Goal: Task Accomplishment & Management: Use online tool/utility

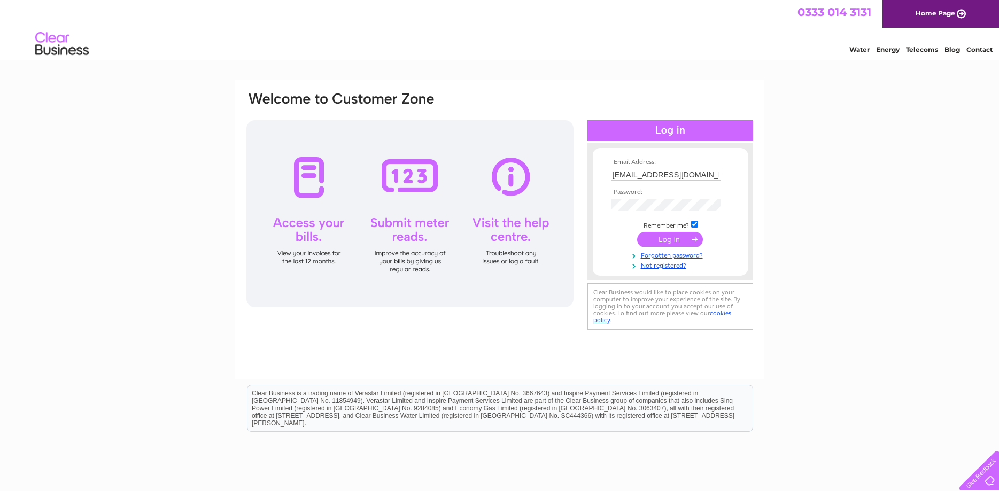
click at [662, 238] on input "submit" at bounding box center [670, 239] width 66 height 15
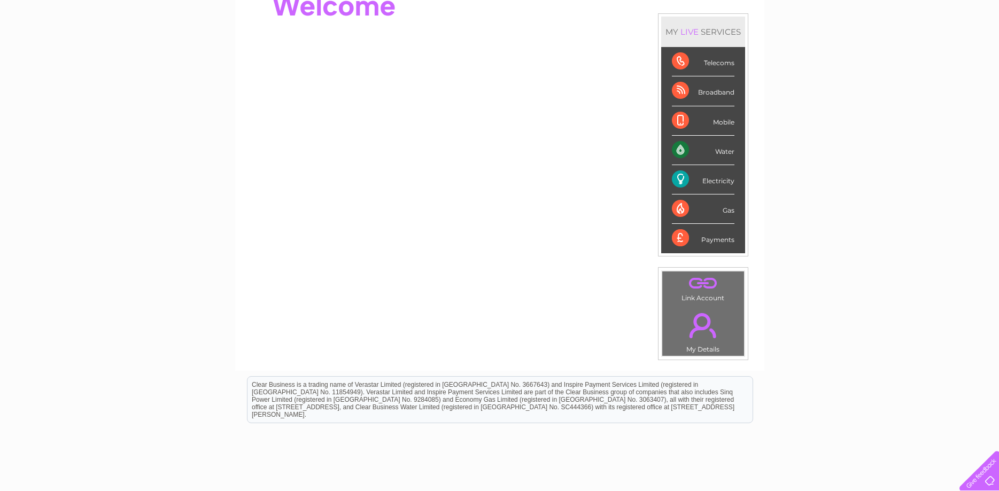
scroll to position [36, 0]
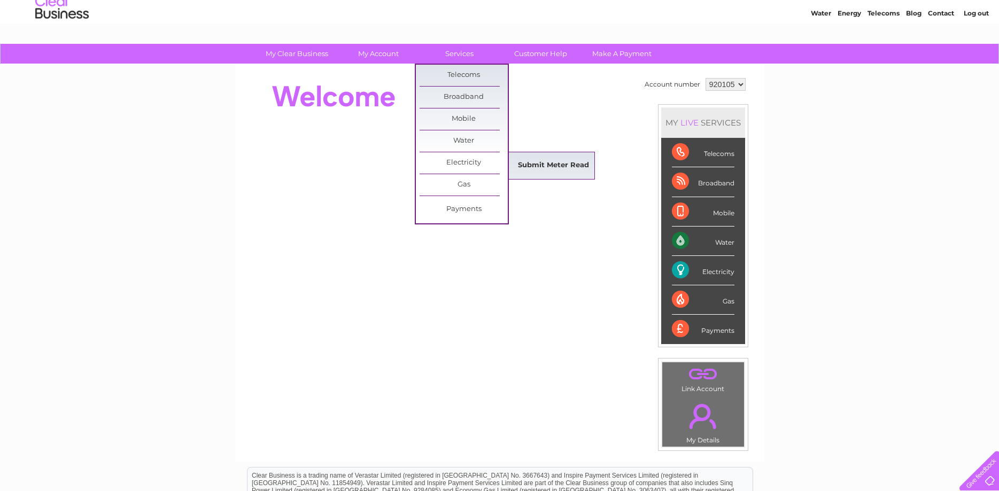
click at [570, 167] on link "Submit Meter Read" at bounding box center [553, 165] width 88 height 21
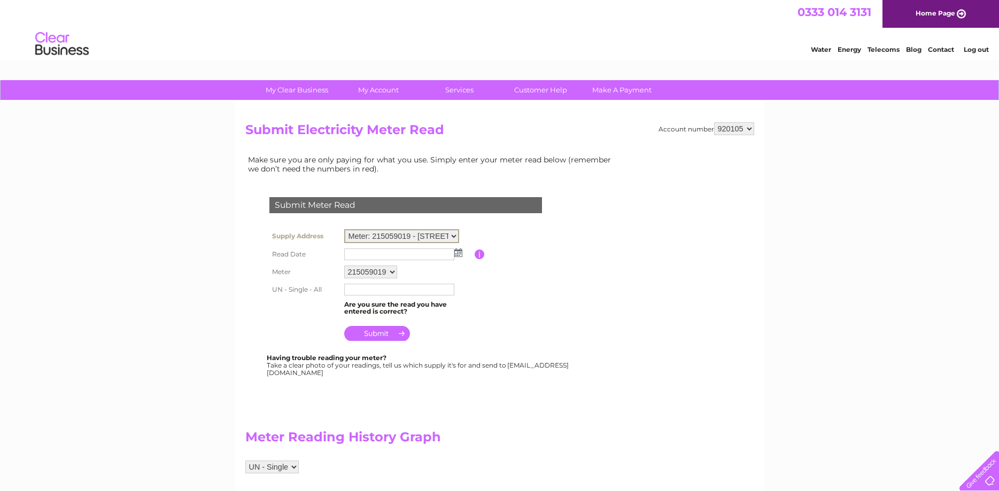
click at [344, 229] on select "Meter: 215059019 - [STREET_ADDRESS]" at bounding box center [401, 236] width 115 height 14
click at [412, 237] on select "Meter: 215059019 - [STREET_ADDRESS]" at bounding box center [401, 236] width 115 height 14
click at [344, 266] on select "215059019" at bounding box center [370, 272] width 53 height 13
click at [379, 271] on select "215059019" at bounding box center [371, 272] width 54 height 14
click at [367, 253] on input "text" at bounding box center [399, 253] width 110 height 12
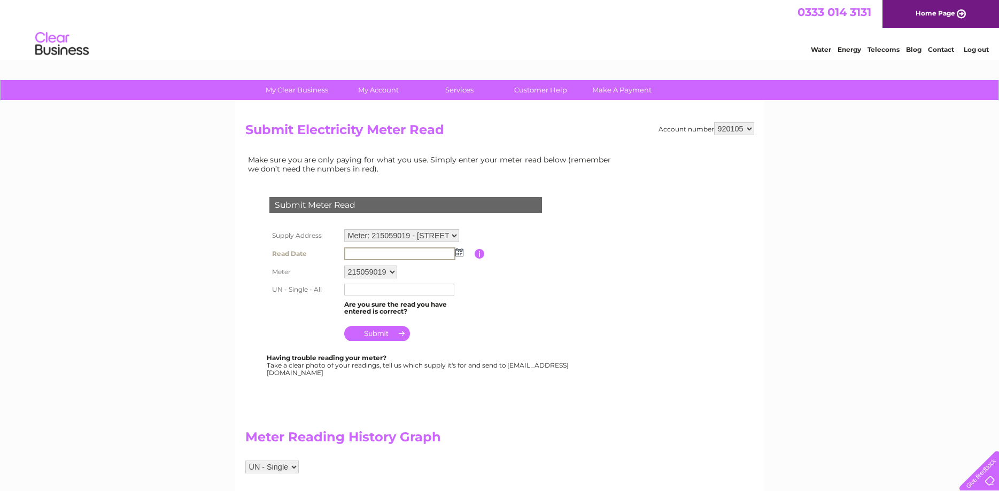
scroll to position [55, 0]
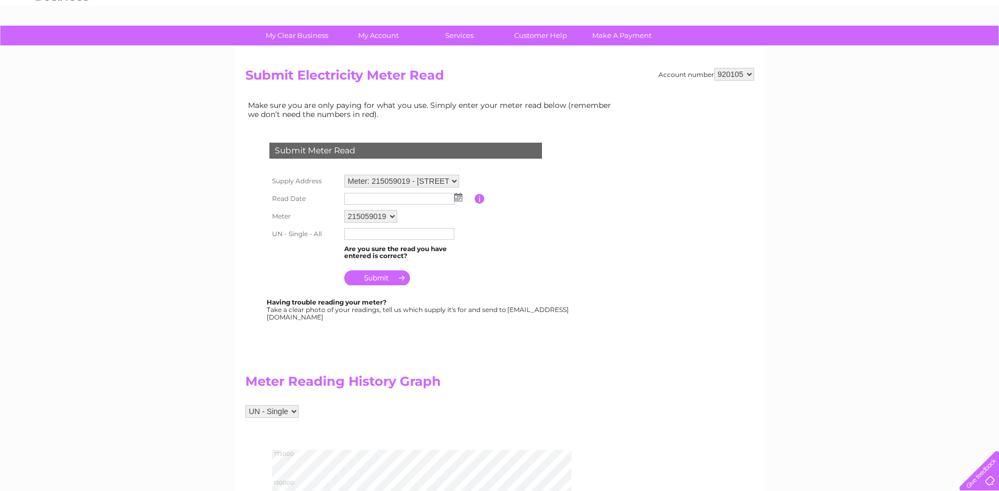
click at [245, 405] on select "UN - Single" at bounding box center [271, 411] width 53 height 13
click at [493, 414] on div "UN - Single" at bounding box center [432, 417] width 374 height 24
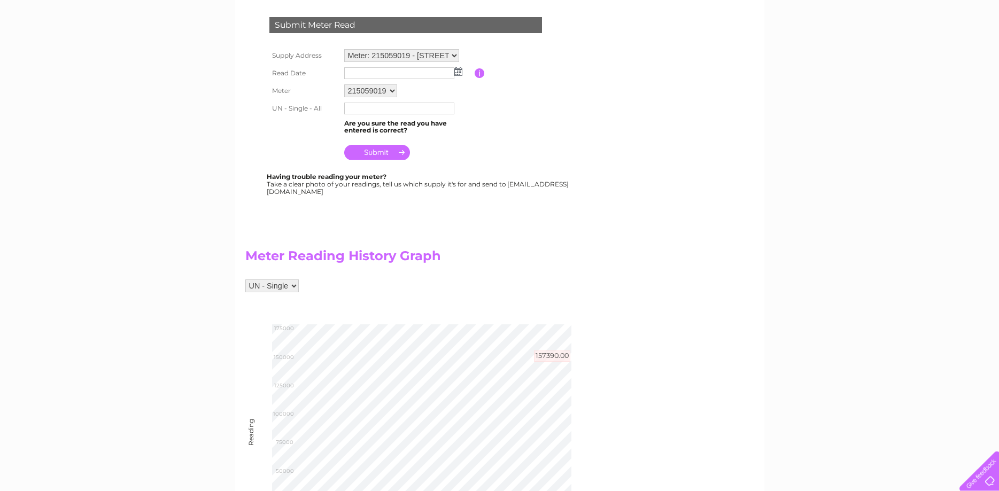
scroll to position [164, 0]
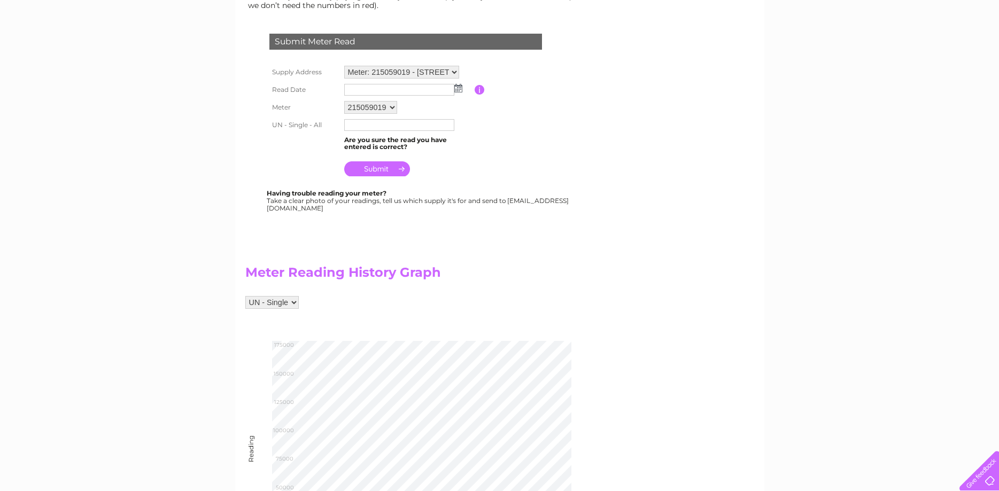
click at [366, 133] on td at bounding box center [408, 125] width 133 height 17
click at [366, 131] on td at bounding box center [408, 125] width 133 height 17
click at [371, 125] on input "text" at bounding box center [399, 125] width 111 height 13
